Goal: Information Seeking & Learning: Find specific fact

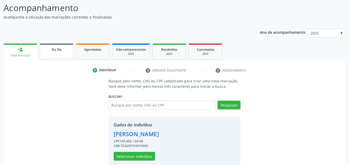
scroll to position [41, 0]
click at [71, 55] on link "Na fila" at bounding box center [57, 52] width 34 height 16
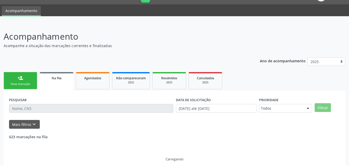
scroll to position [18, 0]
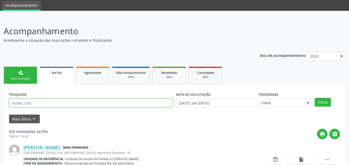
click at [72, 105] on input "text" at bounding box center [91, 103] width 164 height 9
click at [314, 98] on button "Filtrar" at bounding box center [322, 102] width 16 height 9
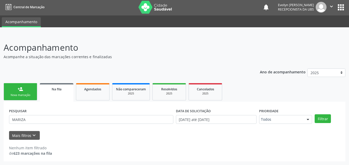
scroll to position [1, 0]
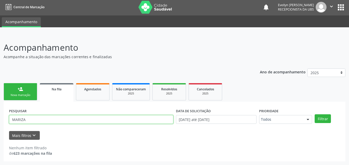
click at [22, 122] on input "MARIZA" at bounding box center [91, 119] width 164 height 9
type input "[PERSON_NAME]"
click at [314, 115] on button "Filtrar" at bounding box center [322, 119] width 16 height 9
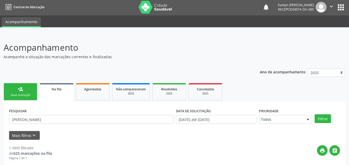
scroll to position [51, 0]
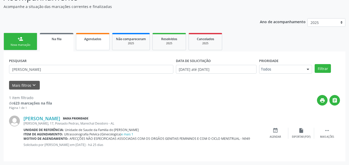
click at [100, 42] on link "Agendados" at bounding box center [93, 41] width 34 height 17
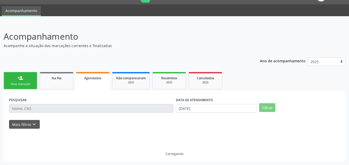
click at [100, 42] on p "Acompanhamento" at bounding box center [123, 36] width 239 height 13
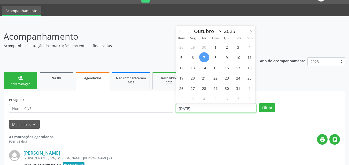
click at [178, 109] on input "[DATE]" at bounding box center [216, 108] width 81 height 9
click at [183, 31] on span at bounding box center [180, 30] width 9 height 9
select select "8"
click at [192, 48] on span "1" at bounding box center [193, 47] width 10 height 10
type input "[DATE]"
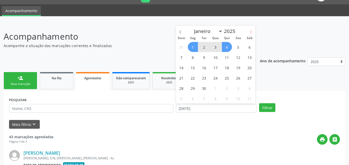
click at [249, 31] on icon at bounding box center [251, 32] width 4 height 4
select select "10"
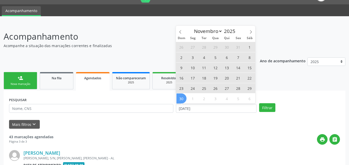
click at [182, 98] on span "30" at bounding box center [181, 99] width 10 height 10
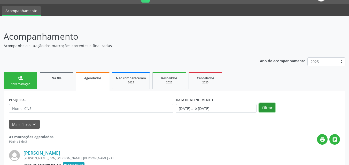
click at [263, 105] on button "Filtrar" at bounding box center [267, 108] width 16 height 9
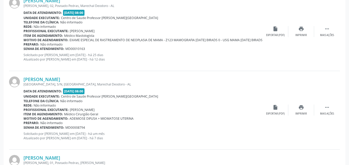
scroll to position [1198, 0]
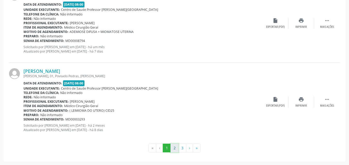
click at [173, 146] on button "2" at bounding box center [174, 148] width 8 height 9
click at [181, 149] on button "3" at bounding box center [182, 148] width 8 height 9
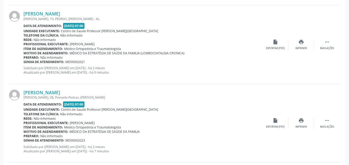
scroll to position [711, 0]
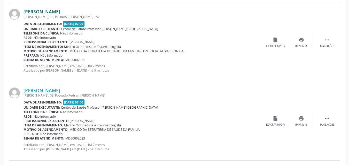
click at [60, 11] on link "[PERSON_NAME]" at bounding box center [41, 12] width 37 height 6
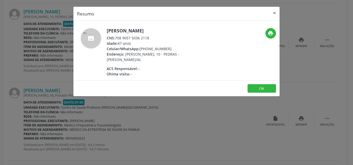
click at [132, 38] on div "CNS: 708 9057 5036 2118" at bounding box center [157, 37] width 100 height 5
drag, startPoint x: 149, startPoint y: 37, endPoint x: 116, endPoint y: 36, distance: 33.3
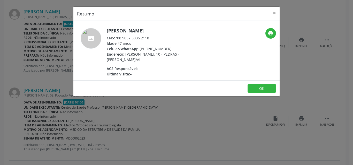
click at [116, 36] on div "CNS: 708 9057 5036 2118" at bounding box center [157, 37] width 100 height 5
copy div "708 9057 5036 2118"
click at [274, 14] on button "×" at bounding box center [274, 13] width 10 height 13
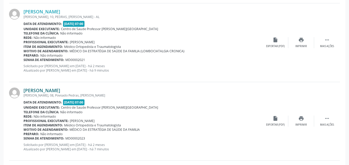
click at [60, 92] on link "[PERSON_NAME]" at bounding box center [41, 91] width 37 height 6
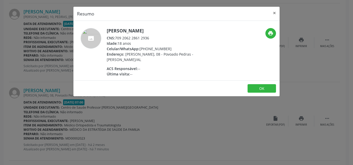
drag, startPoint x: 151, startPoint y: 40, endPoint x: 116, endPoint y: 37, distance: 34.4
click at [116, 37] on div "CNS: 709 2062 2861 2936" at bounding box center [157, 37] width 100 height 5
copy div "709 2062 2861 2936"
click at [276, 13] on button "×" at bounding box center [274, 13] width 10 height 13
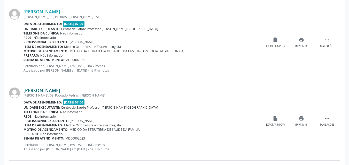
click at [60, 92] on link "[PERSON_NAME]" at bounding box center [41, 91] width 37 height 6
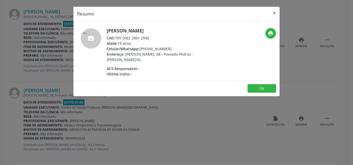
drag, startPoint x: 151, startPoint y: 38, endPoint x: 115, endPoint y: 36, distance: 35.4
click at [115, 36] on div "CNS: 709 2062 2861 2936" at bounding box center [157, 37] width 100 height 5
copy div "709 2062 2861 2936"
click at [275, 13] on button "×" at bounding box center [274, 13] width 10 height 13
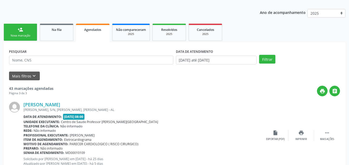
scroll to position [51, 0]
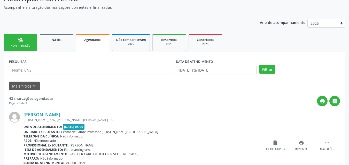
click at [15, 40] on link "person_add Nova marcação" at bounding box center [21, 42] width 34 height 17
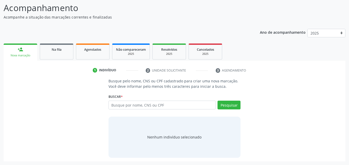
scroll to position [41, 0]
